Goal: Navigation & Orientation: Find specific page/section

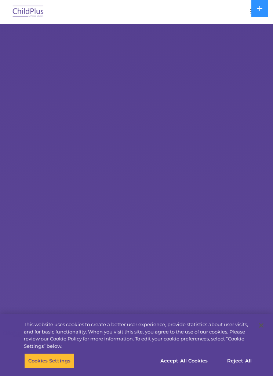
select select "MEDIUM"
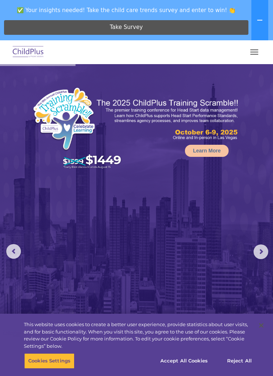
click at [36, 49] on img at bounding box center [28, 52] width 34 height 17
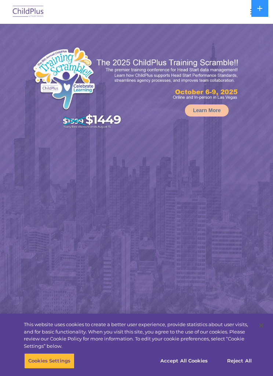
select select "MEDIUM"
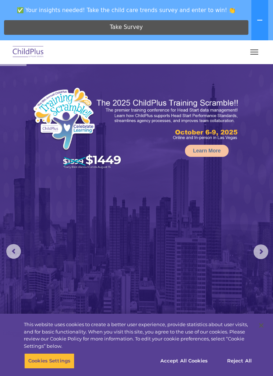
click at [257, 50] on button "button" at bounding box center [253, 52] width 15 height 12
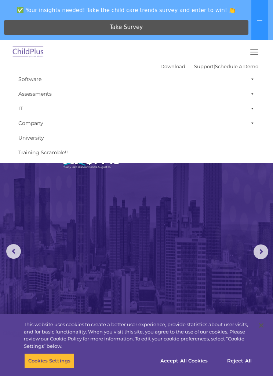
click at [182, 200] on img at bounding box center [136, 243] width 273 height 359
click at [39, 54] on img at bounding box center [28, 52] width 34 height 17
click at [22, 54] on img at bounding box center [28, 52] width 34 height 17
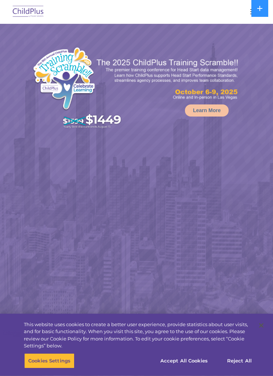
select select "MEDIUM"
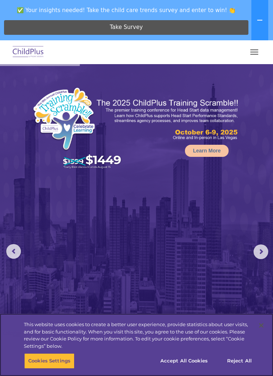
click at [196, 360] on button "Accept All Cookies" at bounding box center [183, 360] width 55 height 15
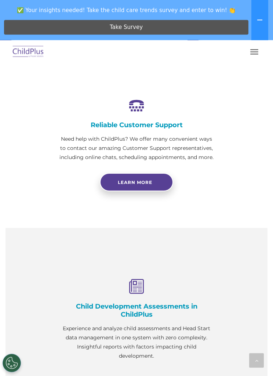
scroll to position [416, 0]
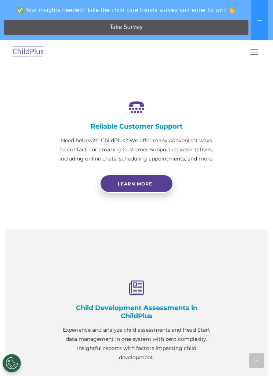
click at [253, 52] on span "button" at bounding box center [254, 52] width 8 height 1
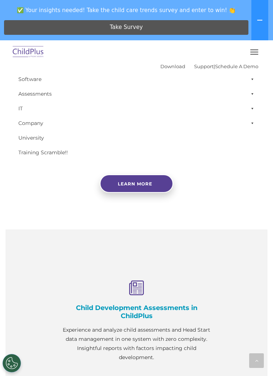
click at [256, 368] on div at bounding box center [256, 360] width 15 height 15
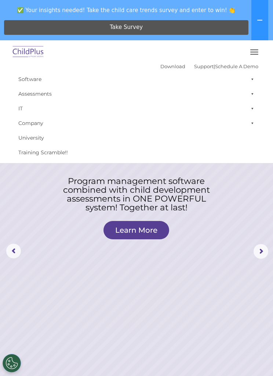
scroll to position [0, 0]
click at [259, 21] on icon at bounding box center [259, 20] width 5 height 1
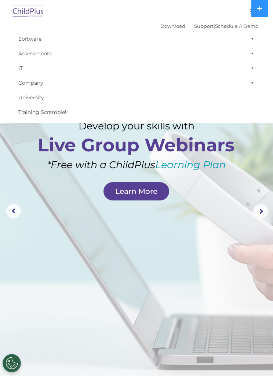
click at [46, 56] on link "Assessments" at bounding box center [136, 53] width 243 height 15
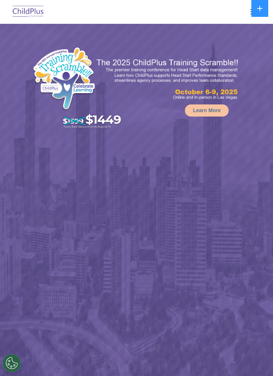
select select "MEDIUM"
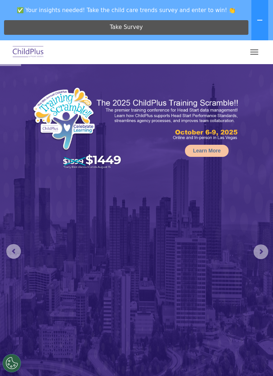
click at [256, 55] on button "button" at bounding box center [253, 52] width 15 height 12
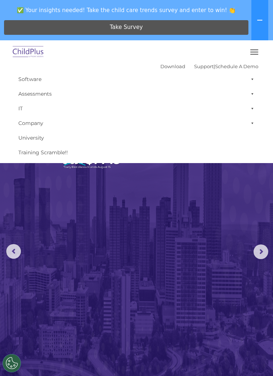
click at [258, 55] on button "button" at bounding box center [253, 52] width 15 height 12
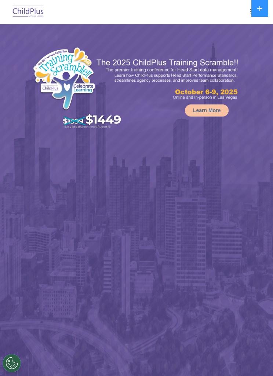
select select "MEDIUM"
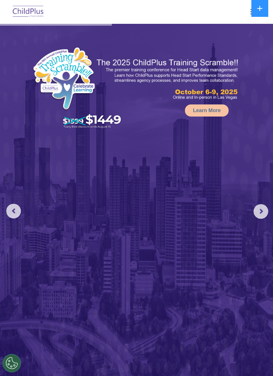
click at [256, 210] on rs-arrow at bounding box center [260, 211] width 15 height 15
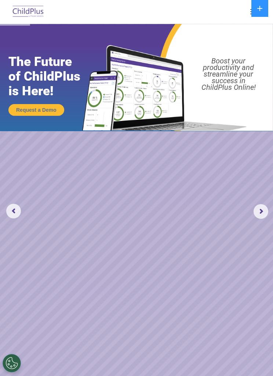
click at [263, 208] on rs-arrow at bounding box center [260, 211] width 15 height 15
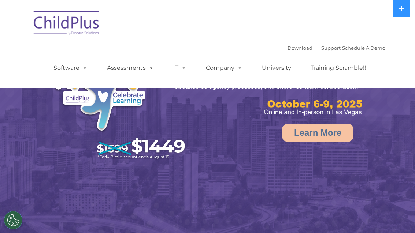
select select "MEDIUM"
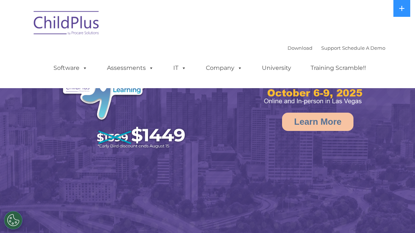
scroll to position [14, 0]
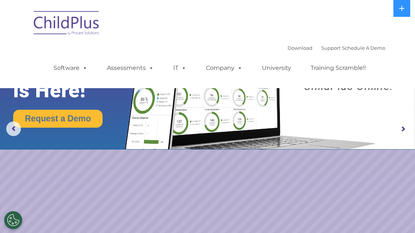
click at [82, 71] on span at bounding box center [83, 67] width 8 height 7
click at [322, 195] on rs-slide "Request a Demo The Future of ChildPlus is Here! Boost your productivity and str…" at bounding box center [207, 129] width 415 height 286
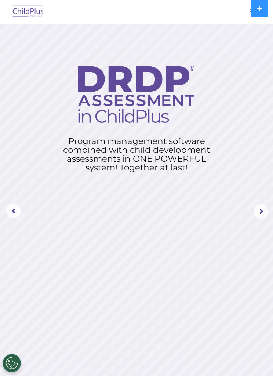
scroll to position [0, 0]
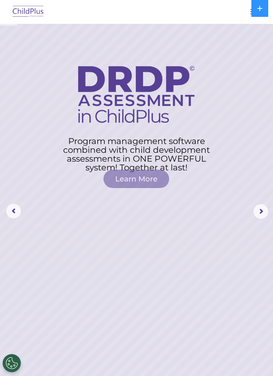
click at [248, 14] on button "button" at bounding box center [253, 12] width 15 height 12
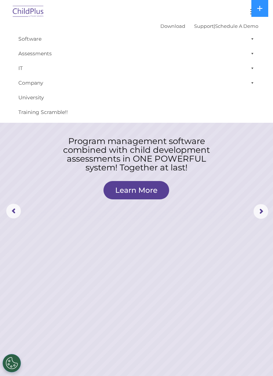
click at [172, 25] on link "Download" at bounding box center [172, 26] width 25 height 6
